Goal: Transaction & Acquisition: Book appointment/travel/reservation

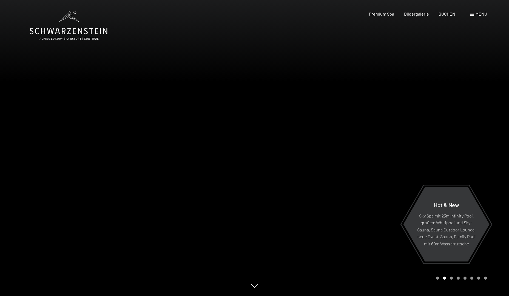
click at [478, 15] on span "Menü" at bounding box center [481, 13] width 12 height 5
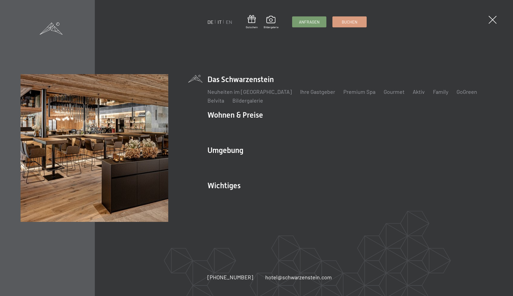
click at [220, 22] on link "IT" at bounding box center [220, 22] width 4 height 6
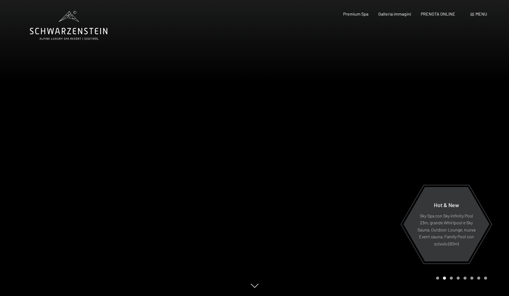
click at [480, 13] on span "Menu" at bounding box center [481, 13] width 12 height 5
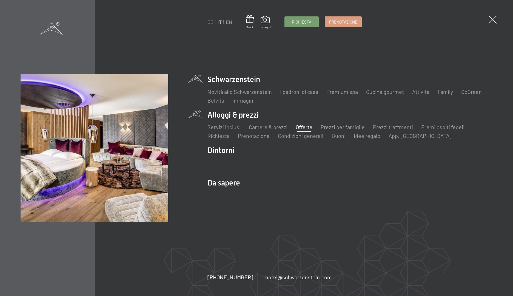
click at [306, 127] on link "Offerte" at bounding box center [304, 127] width 17 height 7
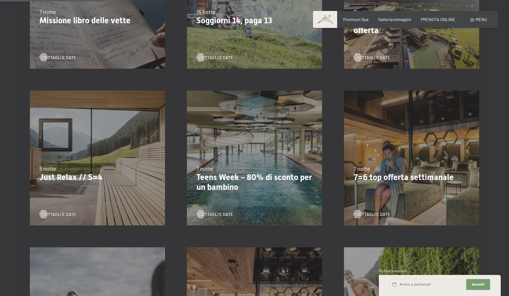
scroll to position [247, 0]
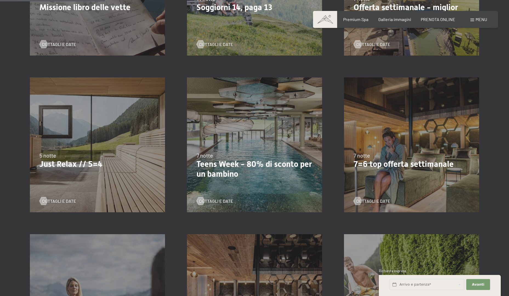
click at [82, 168] on p "Just Relax // 5=4" at bounding box center [97, 164] width 116 height 10
click at [57, 203] on span "Dettagli e Date" at bounding box center [65, 201] width 34 height 6
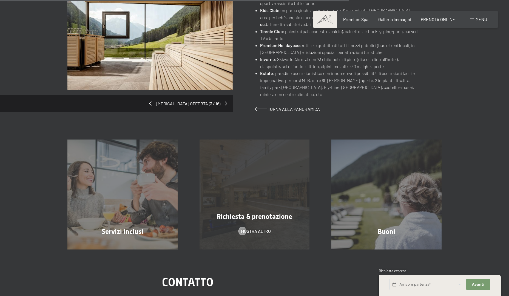
scroll to position [438, 0]
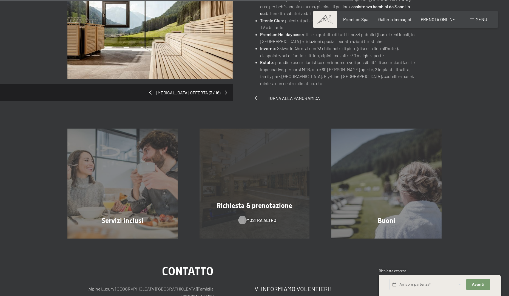
click at [254, 219] on span "mostra altro" at bounding box center [261, 221] width 30 height 6
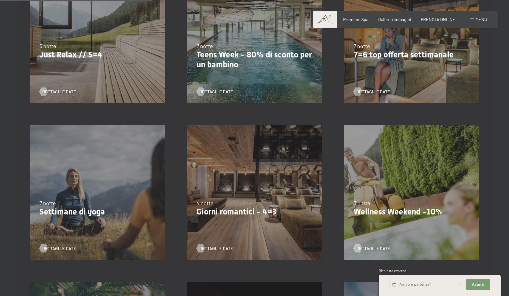
scroll to position [384, 0]
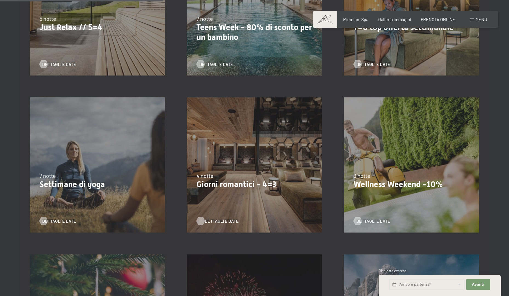
click at [218, 222] on span "Dettagli e Date" at bounding box center [222, 221] width 34 height 6
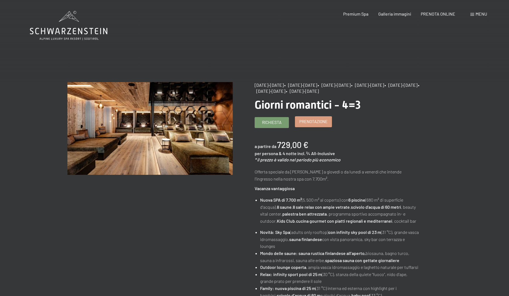
click at [318, 123] on span "Prenotazione" at bounding box center [313, 122] width 28 height 6
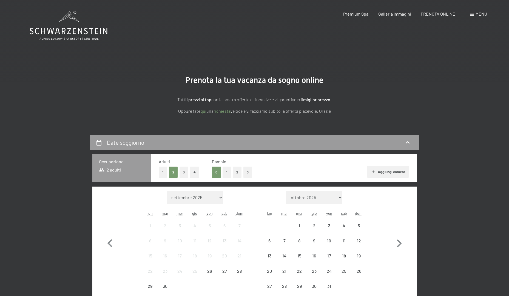
select select "2025-11-01"
select select "2025-12-01"
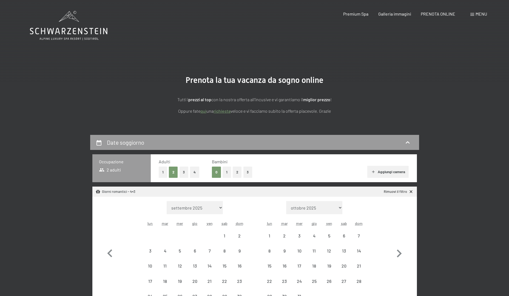
select select "2025-11-01"
select select "2025-12-01"
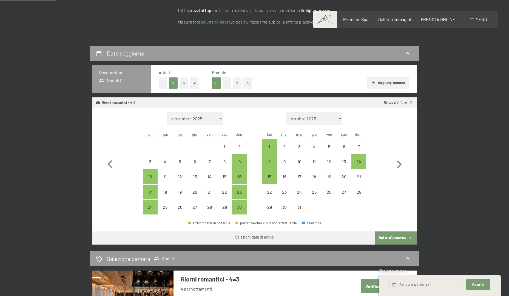
scroll to position [110, 0]
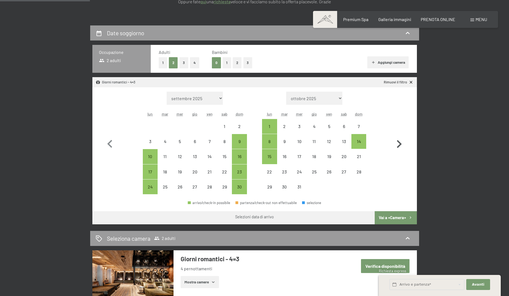
click at [399, 144] on icon "button" at bounding box center [399, 144] width 16 height 16
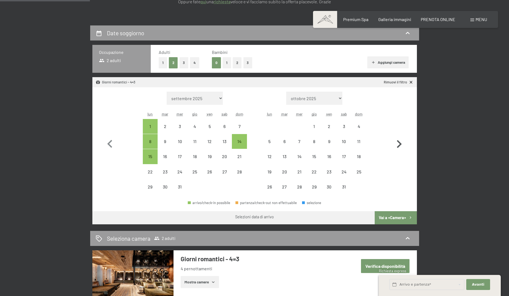
select select "2025-12-01"
select select "2026-01-01"
click at [399, 144] on icon "button" at bounding box center [399, 144] width 16 height 16
select select "2026-01-01"
select select "2026-02-01"
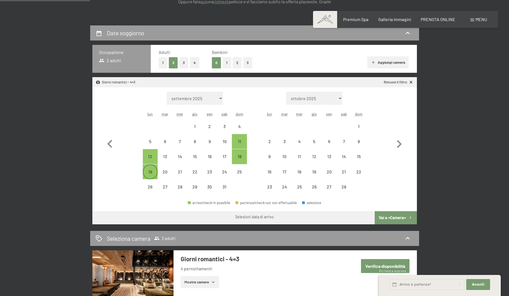
click at [151, 173] on div "19" at bounding box center [150, 177] width 14 height 14
select select "2026-01-01"
select select "2026-02-01"
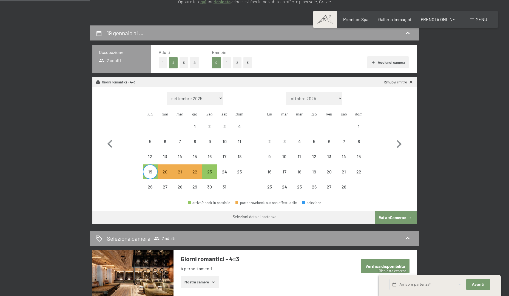
click at [392, 218] on button "Vai a «Camera»" at bounding box center [396, 218] width 42 height 13
select select "2026-01-01"
select select "2026-02-01"
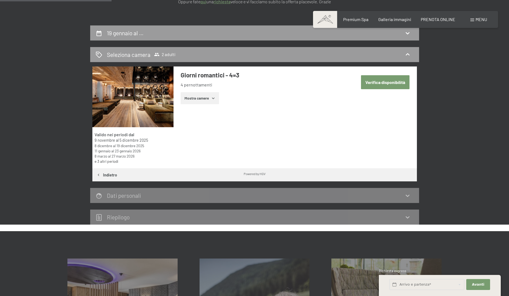
scroll to position [135, 0]
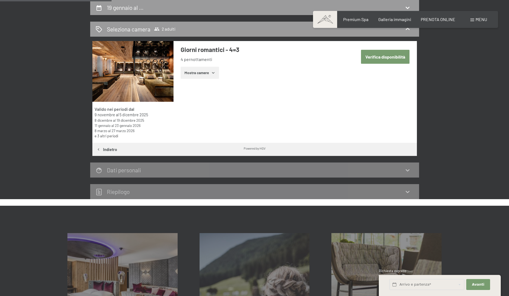
click at [410, 173] on icon at bounding box center [407, 170] width 7 height 7
drag, startPoint x: 384, startPoint y: 59, endPoint x: 258, endPoint y: 109, distance: 135.5
click at [259, 109] on div "Valido nei periodi dal 9 novembre al 5 dicembre 2025 8 dicembre al 19 dicembre …" at bounding box center [254, 92] width 324 height 102
drag, startPoint x: 214, startPoint y: 79, endPoint x: 213, endPoint y: 75, distance: 4.4
click at [213, 75] on icon "button" at bounding box center [213, 73] width 4 height 4
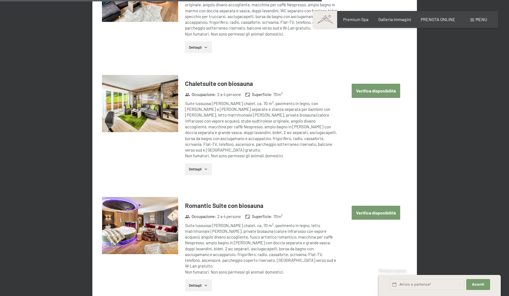
scroll to position [1150, 0]
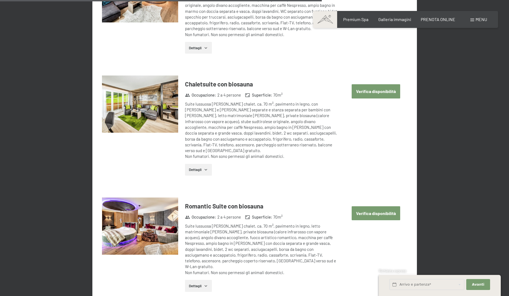
click at [386, 207] on button "Verifica disponibilità" at bounding box center [376, 214] width 49 height 14
select select "2026-01-01"
select select "2026-02-01"
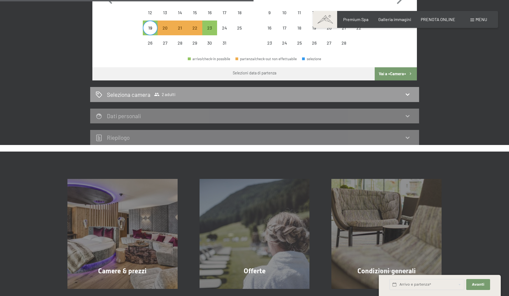
scroll to position [199, 0]
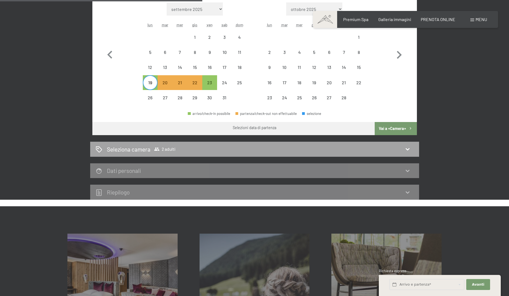
click at [406, 149] on icon at bounding box center [408, 150] width 4 height 2
select select "2026-01-01"
select select "2026-02-01"
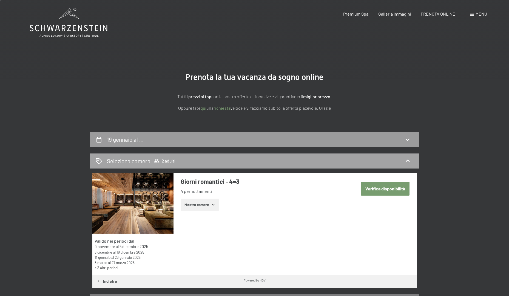
scroll to position [0, 0]
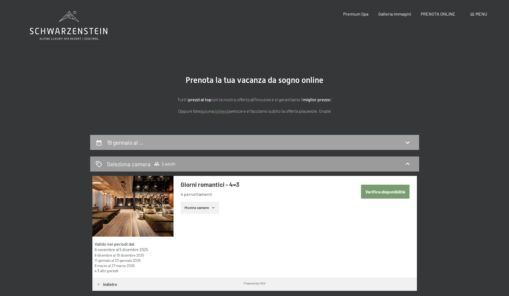
click at [399, 146] on div "19 gennaio al …" at bounding box center [255, 143] width 318 height 8
select select "2026-01-01"
select select "2026-02-01"
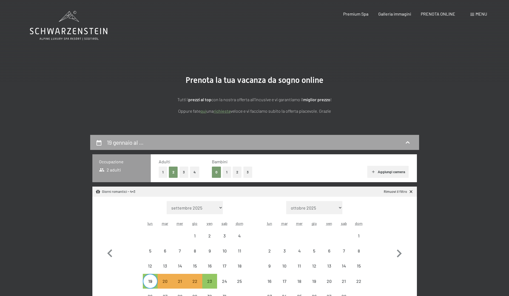
scroll to position [135, 0]
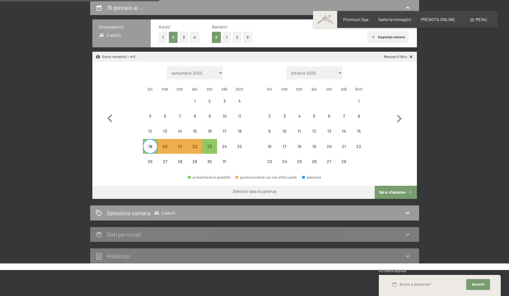
click at [393, 196] on button "Vai a «Camera»" at bounding box center [396, 192] width 42 height 13
select select "2026-01-01"
select select "2026-02-01"
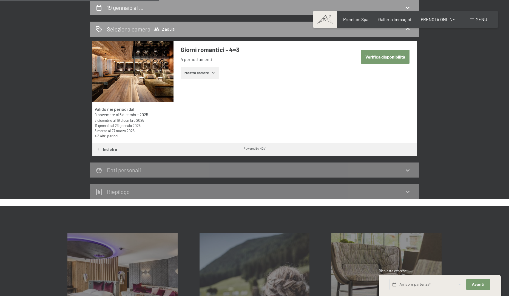
click at [209, 76] on button "Mostra camere" at bounding box center [200, 73] width 38 height 12
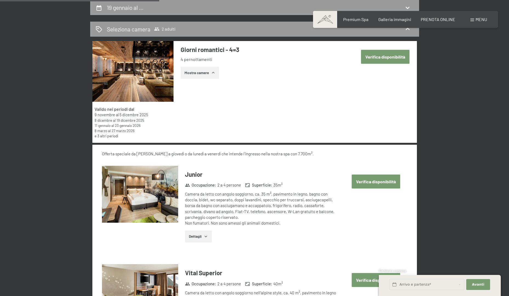
click at [203, 235] on button "Dettagli" at bounding box center [198, 237] width 27 height 12
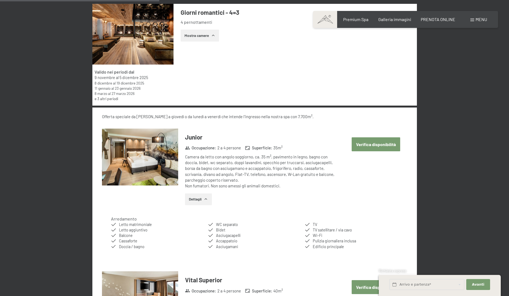
scroll to position [229, 0]
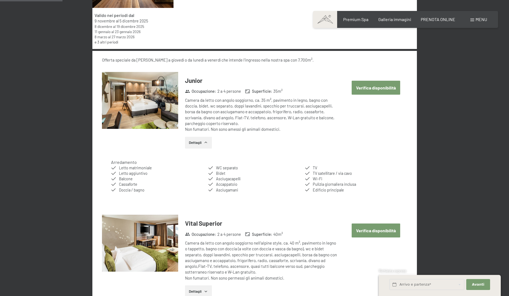
click at [368, 85] on button "Verifica disponibilità" at bounding box center [376, 88] width 49 height 14
select select "2026-01-01"
select select "2026-02-01"
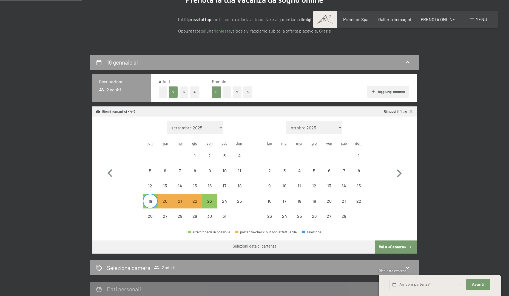
scroll to position [132, 0]
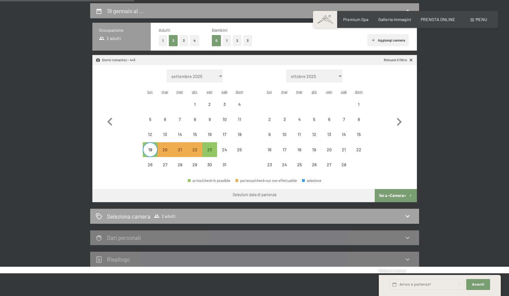
click at [409, 215] on icon at bounding box center [407, 216] width 7 height 7
select select "2026-01-01"
select select "2026-02-01"
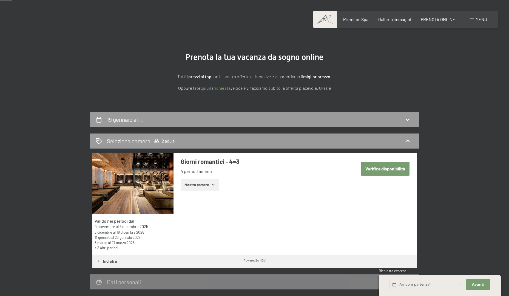
scroll to position [0, 0]
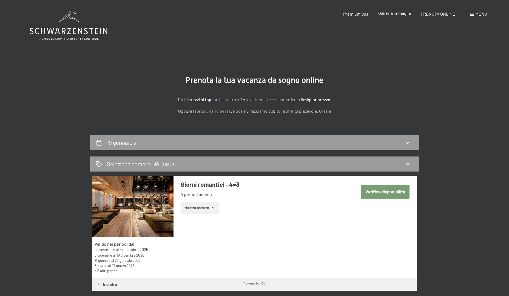
click at [400, 13] on span "Galleria immagini" at bounding box center [394, 12] width 33 height 5
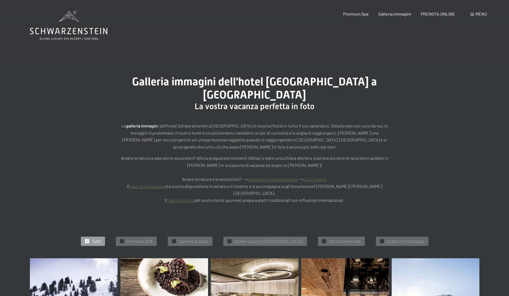
click at [482, 16] on span "Menu" at bounding box center [481, 13] width 12 height 5
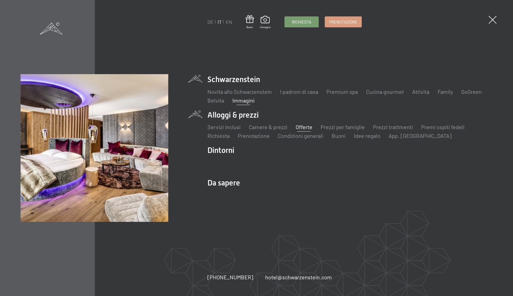
click at [307, 127] on link "Offerte" at bounding box center [304, 127] width 17 height 7
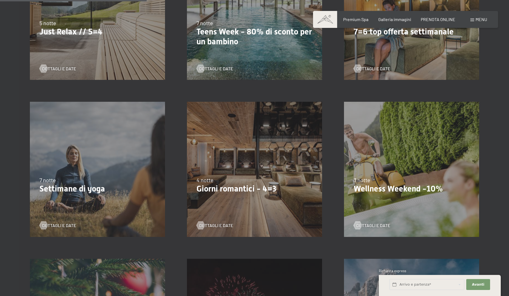
scroll to position [384, 0]
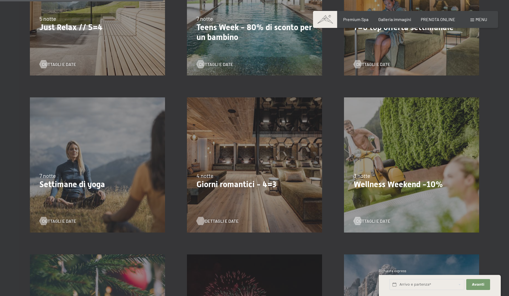
click at [222, 221] on span "Dettagli e Date" at bounding box center [222, 221] width 34 height 6
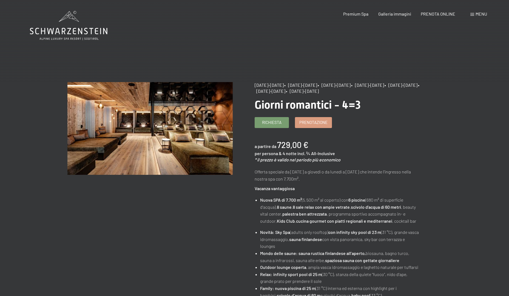
click at [469, 11] on div "Prenotazione Richiesta Premium Spa Galleria immagini PRENOTA ONLINE Menu DE IT …" at bounding box center [405, 14] width 163 height 6
click at [477, 15] on span "Menu" at bounding box center [481, 13] width 12 height 5
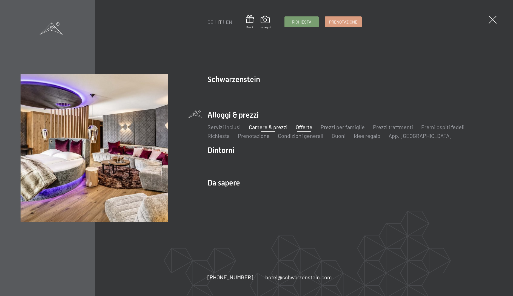
click at [278, 127] on link "Camere & prezzi" at bounding box center [268, 127] width 39 height 7
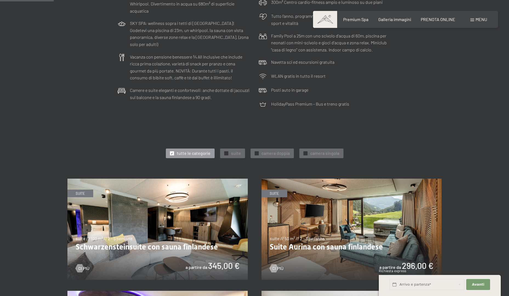
scroll to position [301, 0]
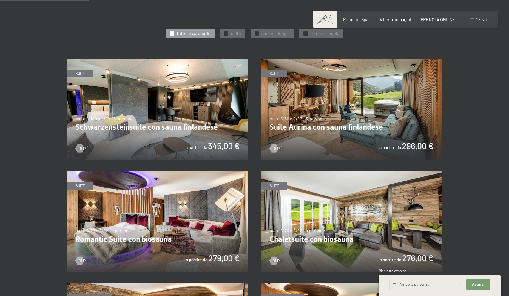
click at [412, 146] on img at bounding box center [351, 109] width 180 height 101
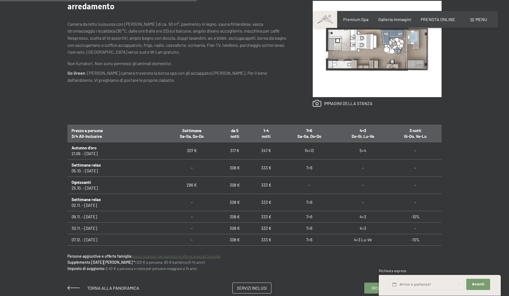
scroll to position [274, 0]
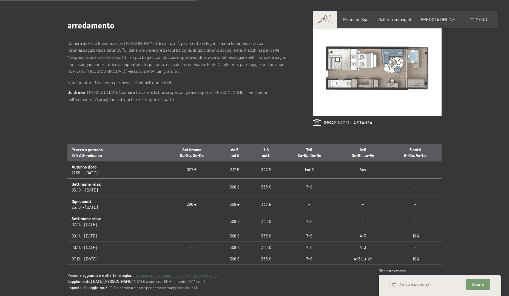
drag, startPoint x: 90, startPoint y: 157, endPoint x: 70, endPoint y: 152, distance: 21.1
click at [70, 152] on th "Prezzo a persona 3/4 All-Inclusive" at bounding box center [115, 152] width 97 height 17
click at [160, 159] on th "Prezzo a persona 3/4 All-Inclusive" at bounding box center [115, 152] width 97 height 17
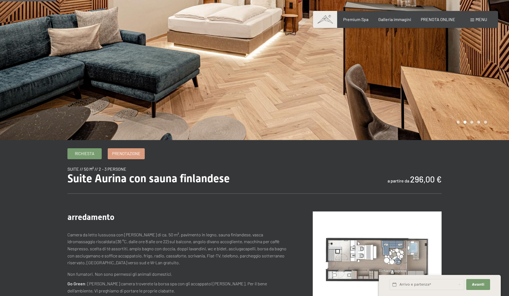
scroll to position [0, 0]
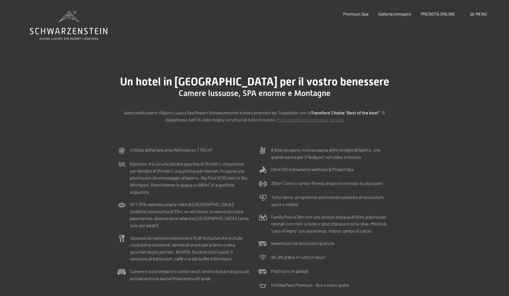
click at [477, 11] on div "Prenotazione Richiesta Premium Spa Galleria immagini PRENOTA ONLINE Menu DE IT …" at bounding box center [405, 14] width 163 height 6
click at [476, 13] on span "Menu" at bounding box center [481, 13] width 12 height 5
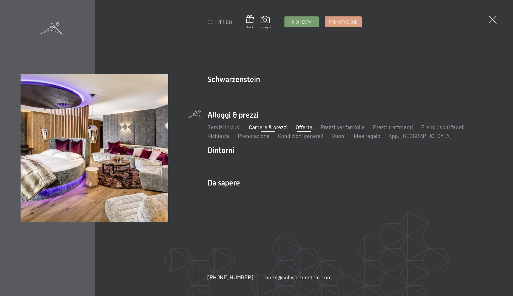
click at [308, 129] on link "Offerte" at bounding box center [304, 127] width 17 height 7
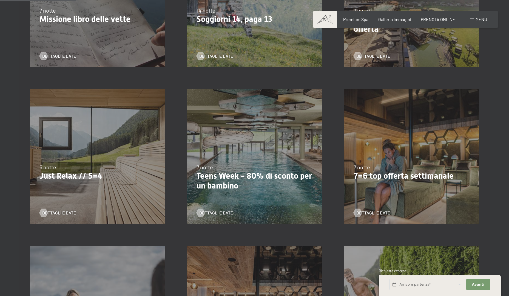
scroll to position [247, 0]
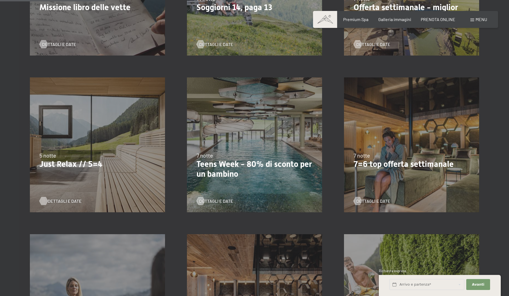
click at [56, 199] on span "Dettagli e Date" at bounding box center [65, 201] width 34 height 6
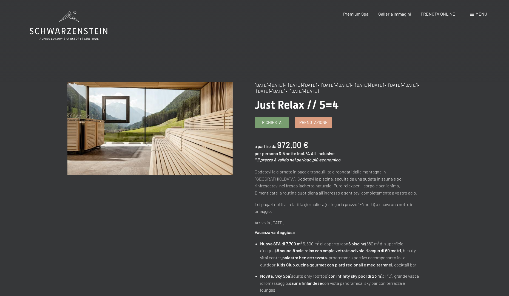
drag, startPoint x: 478, startPoint y: 12, endPoint x: 482, endPoint y: 13, distance: 4.7
click at [479, 16] on span "Menu" at bounding box center [481, 13] width 12 height 5
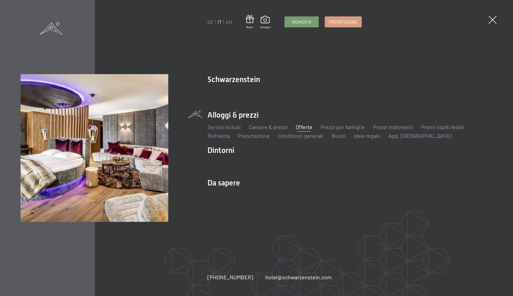
click at [302, 128] on link "Offerte" at bounding box center [304, 127] width 17 height 7
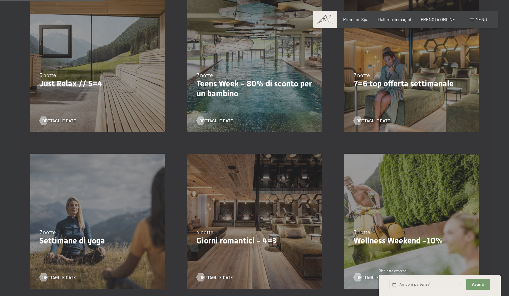
scroll to position [356, 0]
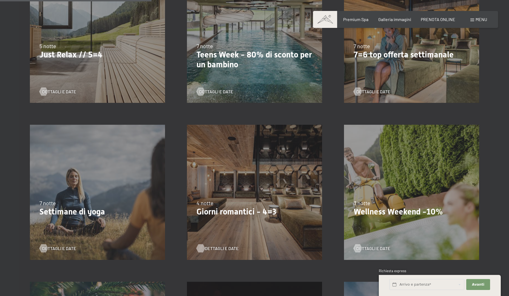
click at [218, 249] on span "Dettagli e Date" at bounding box center [222, 249] width 34 height 6
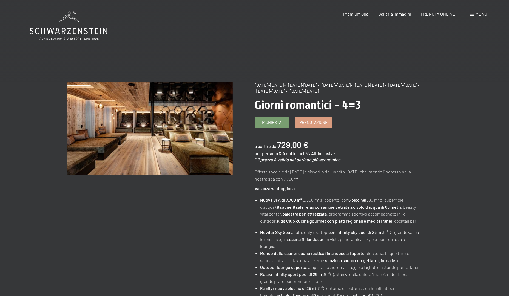
click at [473, 14] on span at bounding box center [472, 14] width 4 height 3
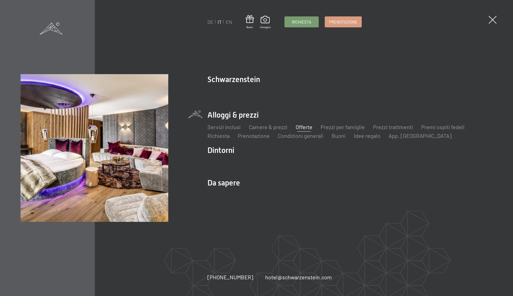
click at [306, 127] on link "Offerte" at bounding box center [304, 127] width 17 height 7
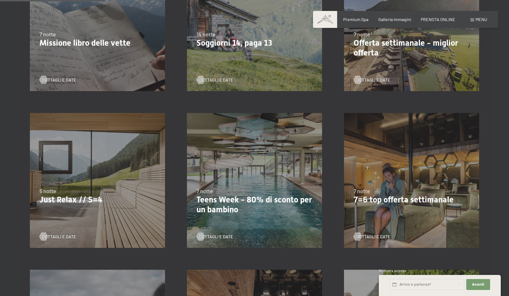
scroll to position [247, 0]
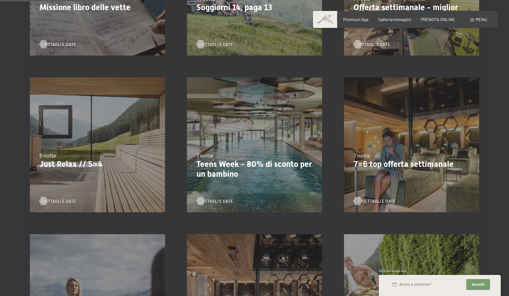
click at [372, 202] on span "Dettagli e Date" at bounding box center [379, 201] width 34 height 6
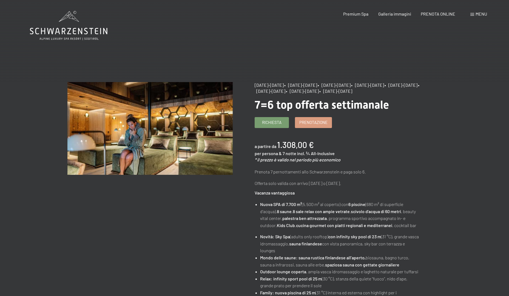
click at [478, 15] on span "Menu" at bounding box center [481, 13] width 12 height 5
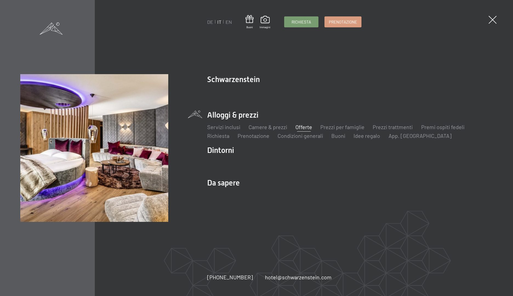
click at [308, 128] on link "Offerte" at bounding box center [304, 127] width 17 height 7
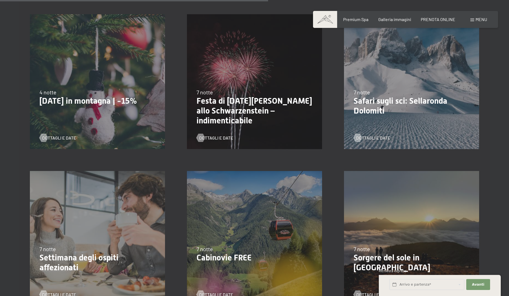
scroll to position [630, 0]
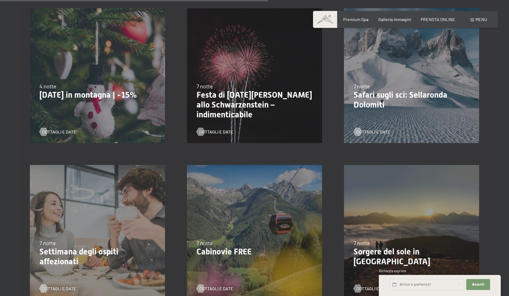
click at [52, 129] on div "Dettagli e Date" at bounding box center [95, 128] width 112 height 14
drag, startPoint x: 50, startPoint y: 133, endPoint x: 53, endPoint y: 133, distance: 3.0
click at [53, 133] on span "Dettagli e Date" at bounding box center [65, 132] width 34 height 6
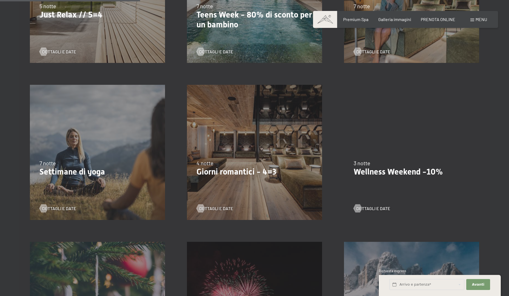
scroll to position [411, 0]
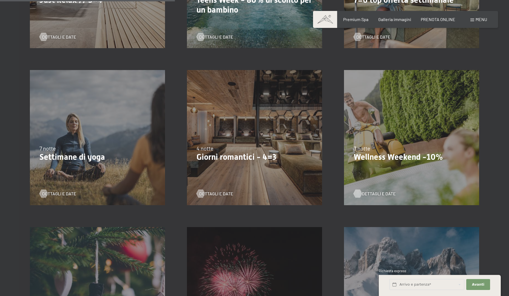
click at [372, 193] on span "Dettagli e Date" at bounding box center [379, 194] width 34 height 6
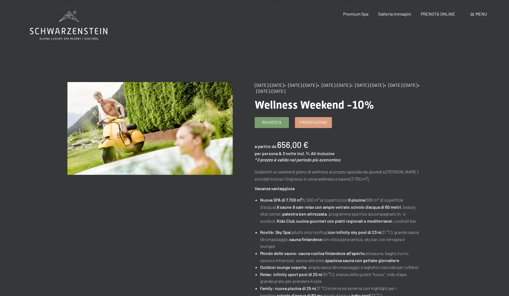
click at [480, 13] on span "Menu" at bounding box center [481, 13] width 12 height 5
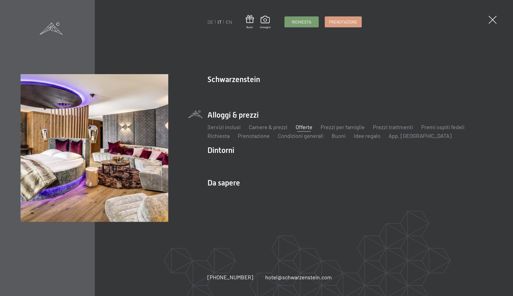
click at [306, 127] on link "Offerte" at bounding box center [304, 127] width 17 height 7
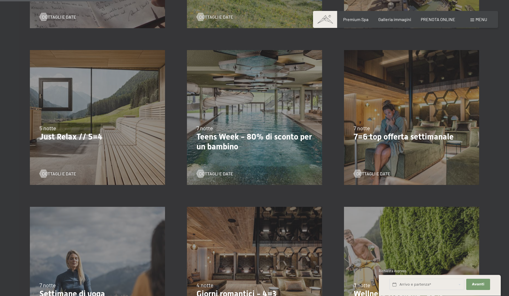
scroll to position [164, 0]
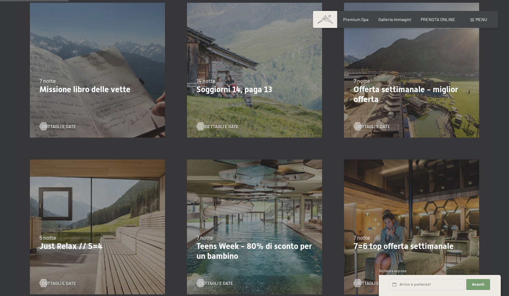
click at [215, 126] on span "Dettagli e Date" at bounding box center [222, 127] width 34 height 6
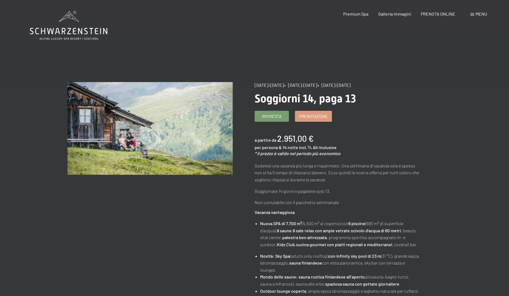
click at [477, 16] on span "Menu" at bounding box center [481, 13] width 12 height 5
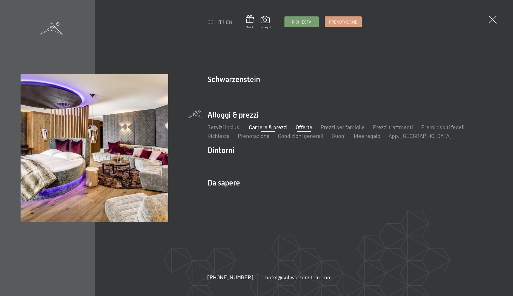
click at [270, 126] on link "Camere & prezzi" at bounding box center [268, 127] width 39 height 7
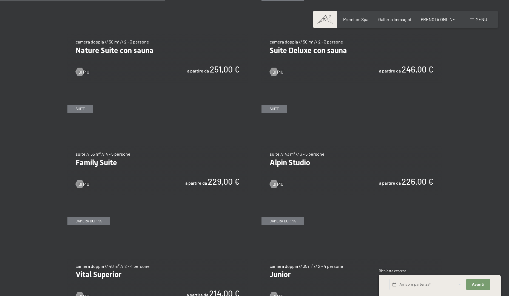
scroll to position [521, 0]
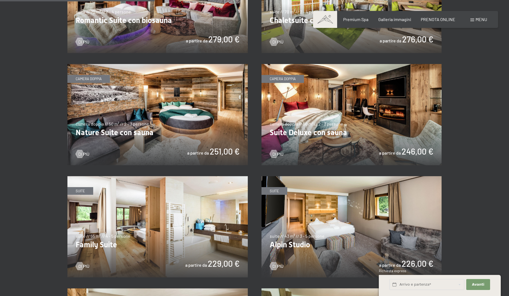
click at [149, 142] on img at bounding box center [157, 114] width 180 height 101
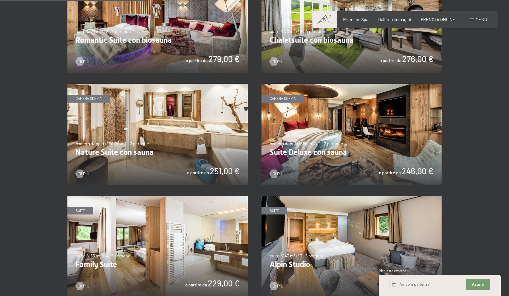
scroll to position [411, 0]
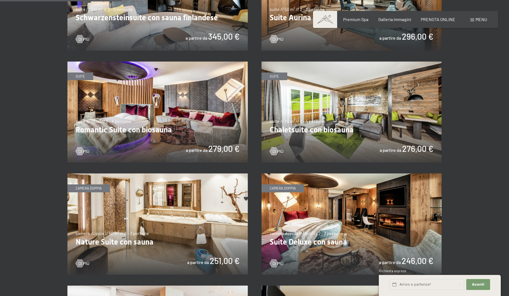
click at [180, 121] on img at bounding box center [157, 112] width 180 height 101
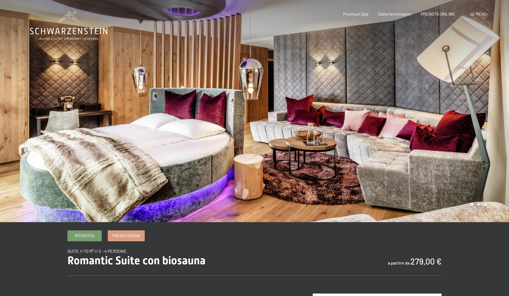
click at [483, 135] on div at bounding box center [382, 111] width 255 height 223
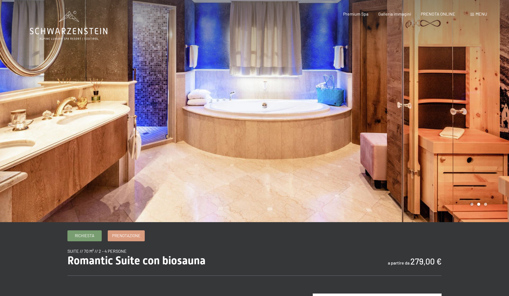
click at [486, 130] on div at bounding box center [382, 111] width 255 height 223
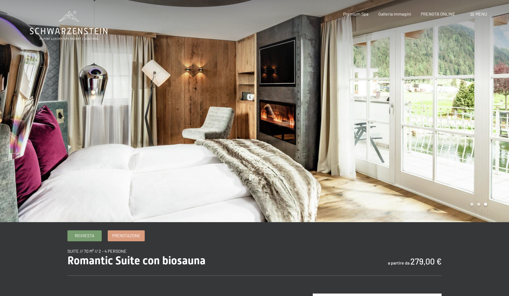
click at [486, 130] on div at bounding box center [382, 111] width 255 height 223
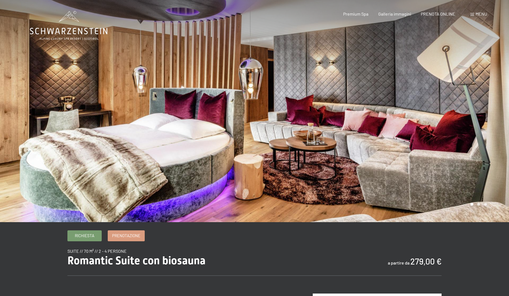
click at [486, 129] on div at bounding box center [382, 111] width 255 height 223
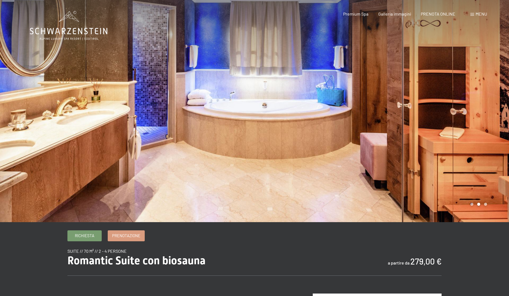
click at [486, 129] on div at bounding box center [382, 111] width 255 height 223
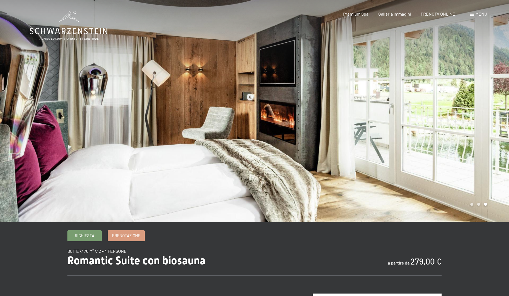
click at [484, 130] on div at bounding box center [382, 111] width 255 height 223
